Goal: Leave review/rating: Leave review/rating

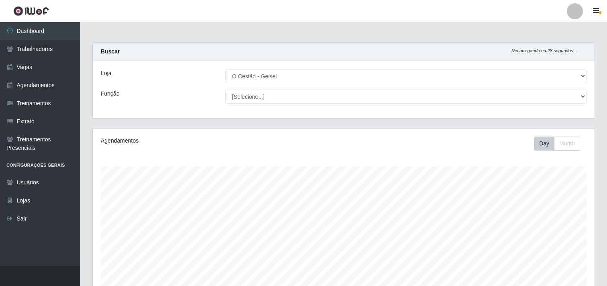
select select "224"
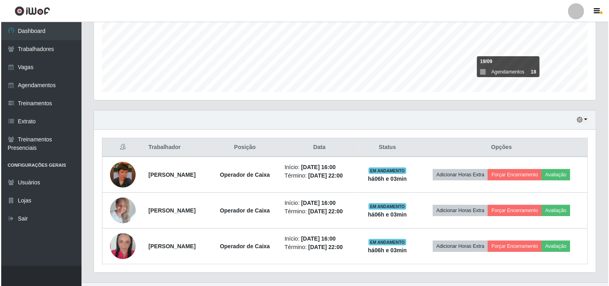
scroll to position [211, 0]
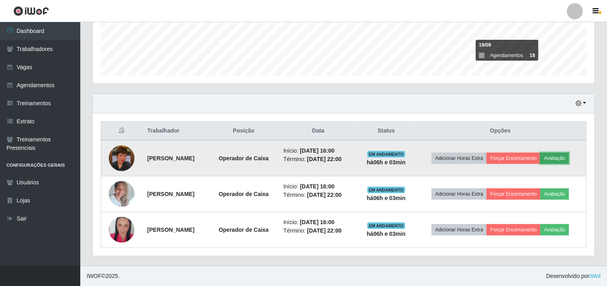
click at [562, 158] on button "Avaliação" at bounding box center [554, 157] width 28 height 11
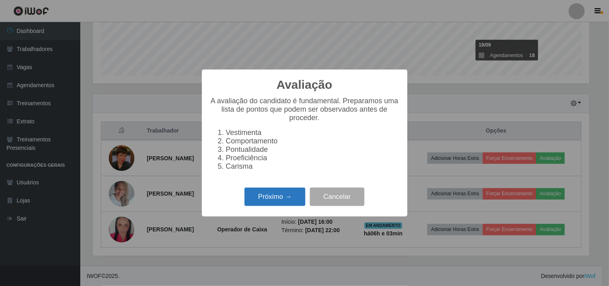
click at [279, 200] on button "Próximo →" at bounding box center [274, 196] width 61 height 19
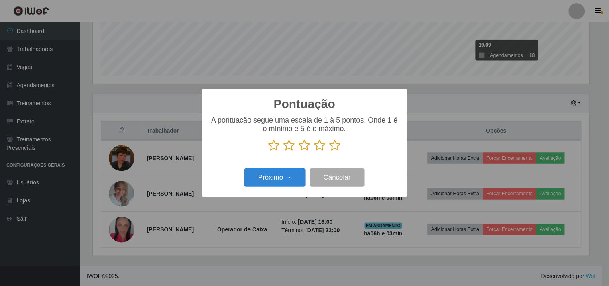
scroll to position [401121, 400791]
click at [335, 146] on icon at bounding box center [334, 145] width 11 height 12
click at [329, 151] on input "radio" at bounding box center [329, 151] width 0 height 0
click at [283, 173] on button "Próximo →" at bounding box center [274, 177] width 61 height 19
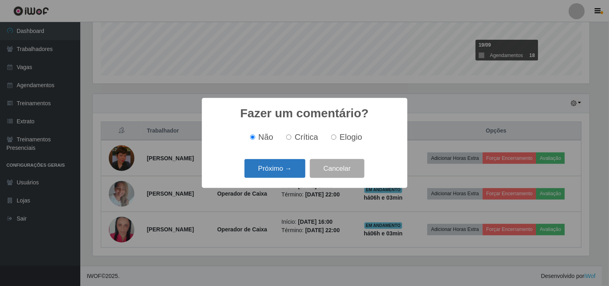
click at [275, 162] on button "Próximo →" at bounding box center [274, 168] width 61 height 19
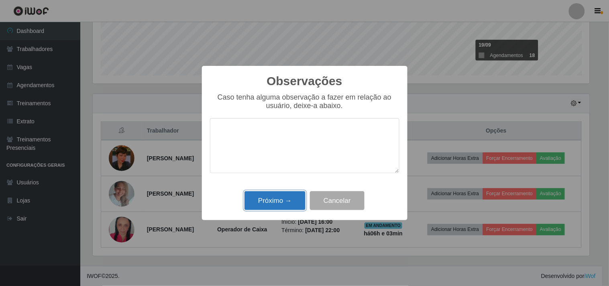
click at [264, 205] on button "Próximo →" at bounding box center [274, 200] width 61 height 19
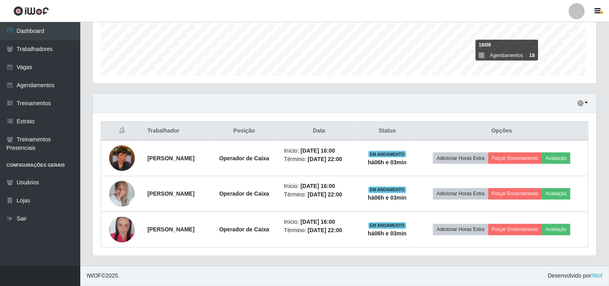
scroll to position [166, 502]
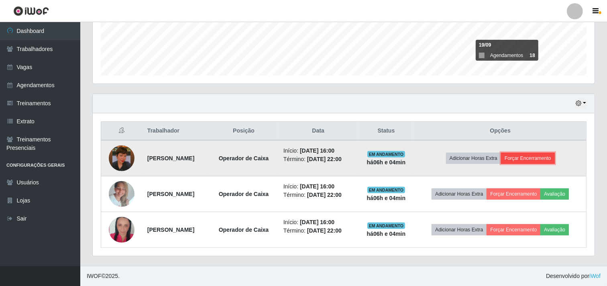
click at [531, 158] on button "Forçar Encerramento" at bounding box center [528, 157] width 54 height 11
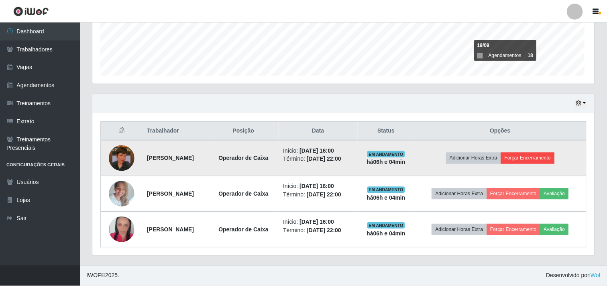
scroll to position [166, 496]
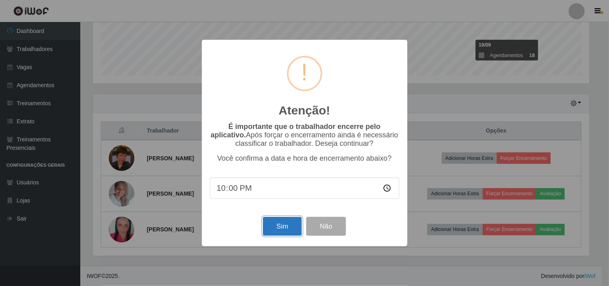
click at [276, 221] on button "Sim" at bounding box center [282, 226] width 39 height 19
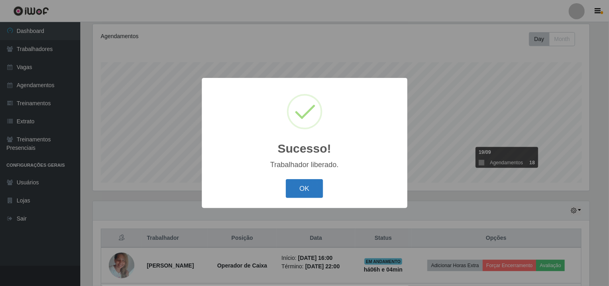
click at [295, 191] on button "OK" at bounding box center [304, 188] width 37 height 19
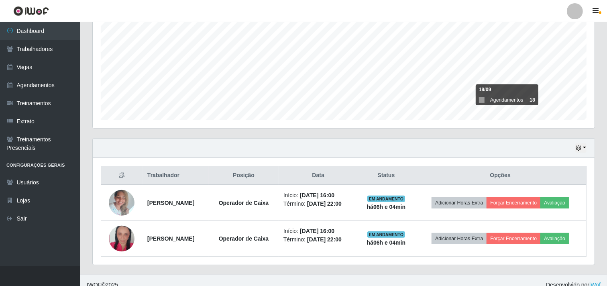
scroll to position [176, 0]
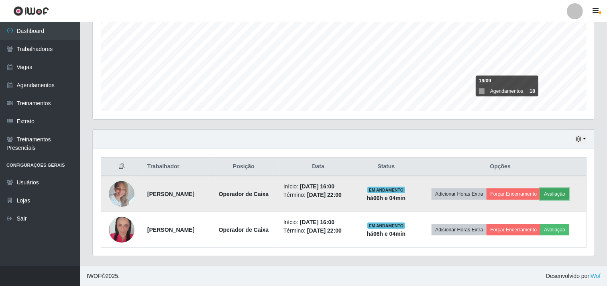
click at [561, 190] on button "Avaliação" at bounding box center [554, 193] width 28 height 11
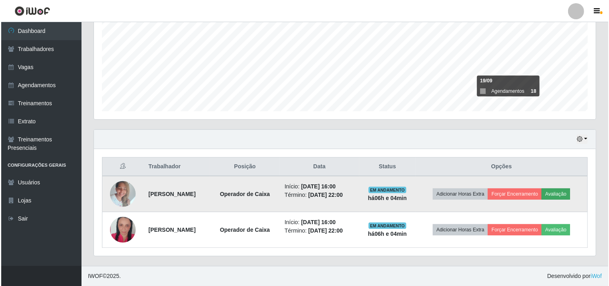
scroll to position [166, 496]
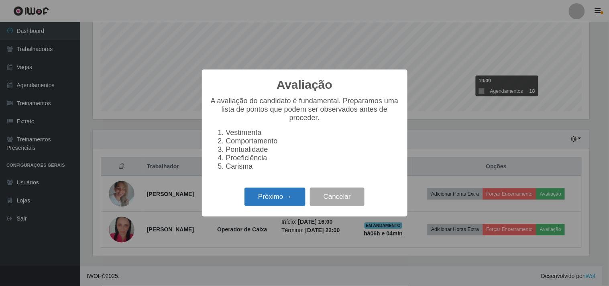
click at [254, 199] on button "Próximo →" at bounding box center [274, 196] width 61 height 19
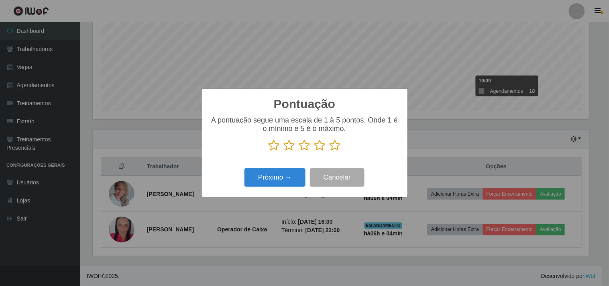
click at [336, 143] on icon at bounding box center [334, 145] width 11 height 12
click at [329, 151] on input "radio" at bounding box center [329, 151] width 0 height 0
click at [286, 174] on button "Próximo →" at bounding box center [274, 177] width 61 height 19
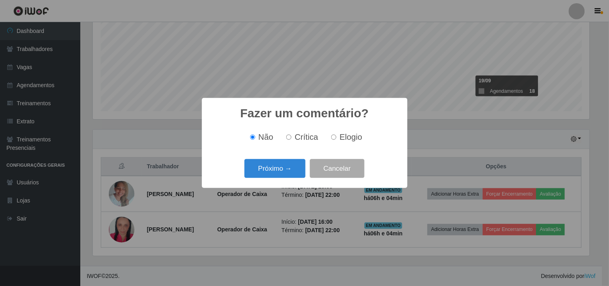
click at [286, 174] on button "Próximo →" at bounding box center [274, 168] width 61 height 19
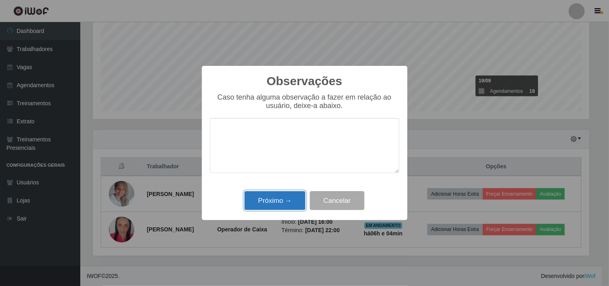
click at [283, 195] on button "Próximo →" at bounding box center [274, 200] width 61 height 19
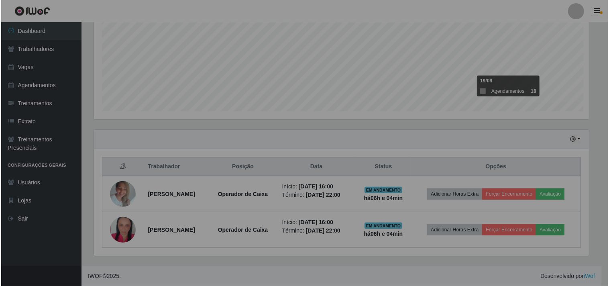
scroll to position [166, 502]
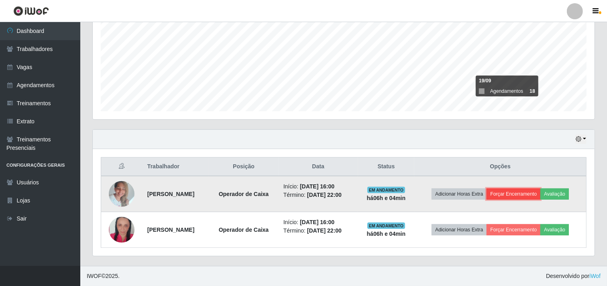
click at [527, 198] on button "Forçar Encerramento" at bounding box center [513, 193] width 54 height 11
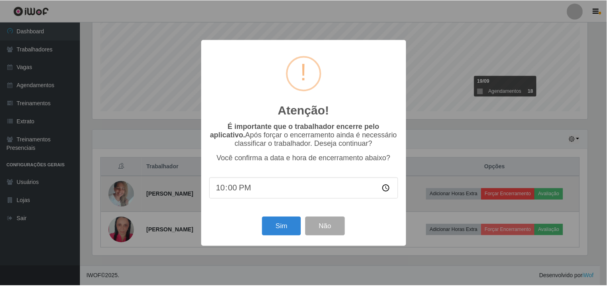
scroll to position [166, 496]
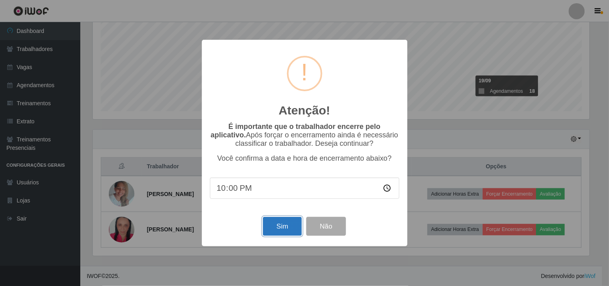
click at [285, 233] on button "Sim" at bounding box center [282, 226] width 39 height 19
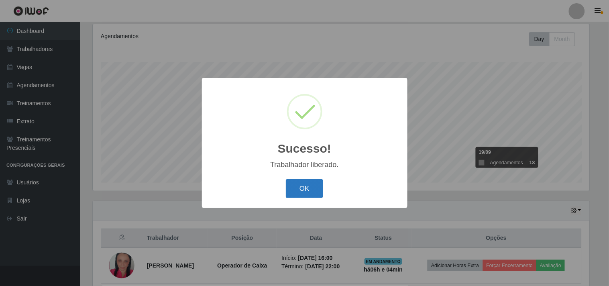
click at [314, 198] on button "OK" at bounding box center [304, 188] width 37 height 19
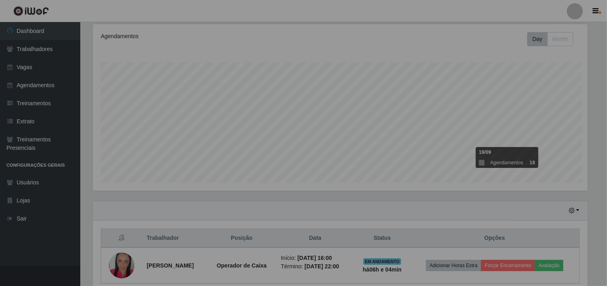
scroll to position [0, 0]
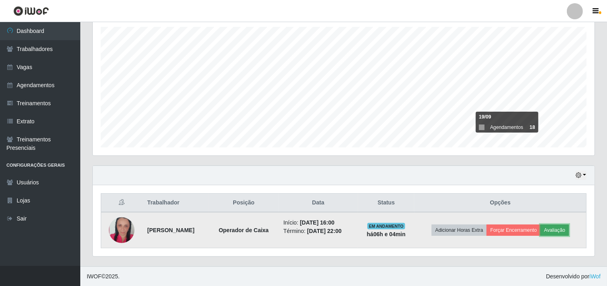
click at [558, 226] on button "Avaliação" at bounding box center [554, 229] width 28 height 11
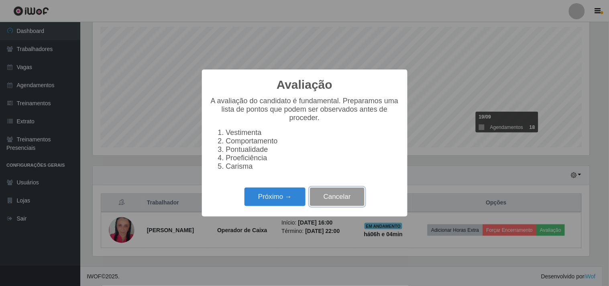
click at [331, 198] on button "Cancelar" at bounding box center [337, 196] width 55 height 19
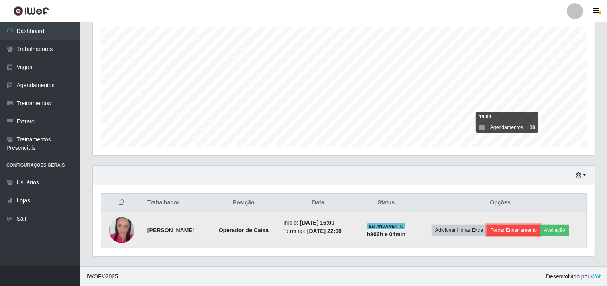
click at [510, 233] on button "Forçar Encerramento" at bounding box center [513, 229] width 54 height 11
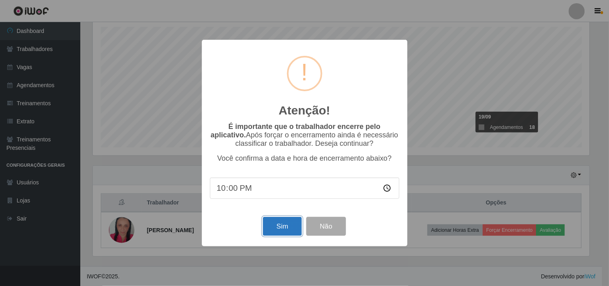
click at [281, 229] on button "Sim" at bounding box center [282, 226] width 39 height 19
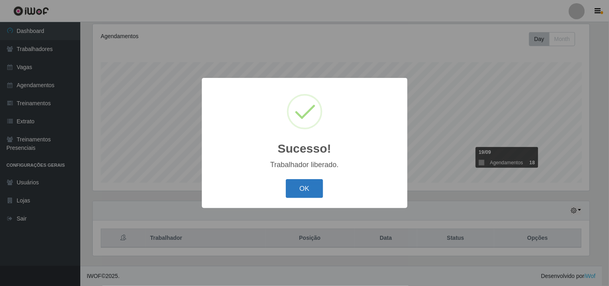
click at [303, 183] on button "OK" at bounding box center [304, 188] width 37 height 19
